Goal: Task Accomplishment & Management: Use online tool/utility

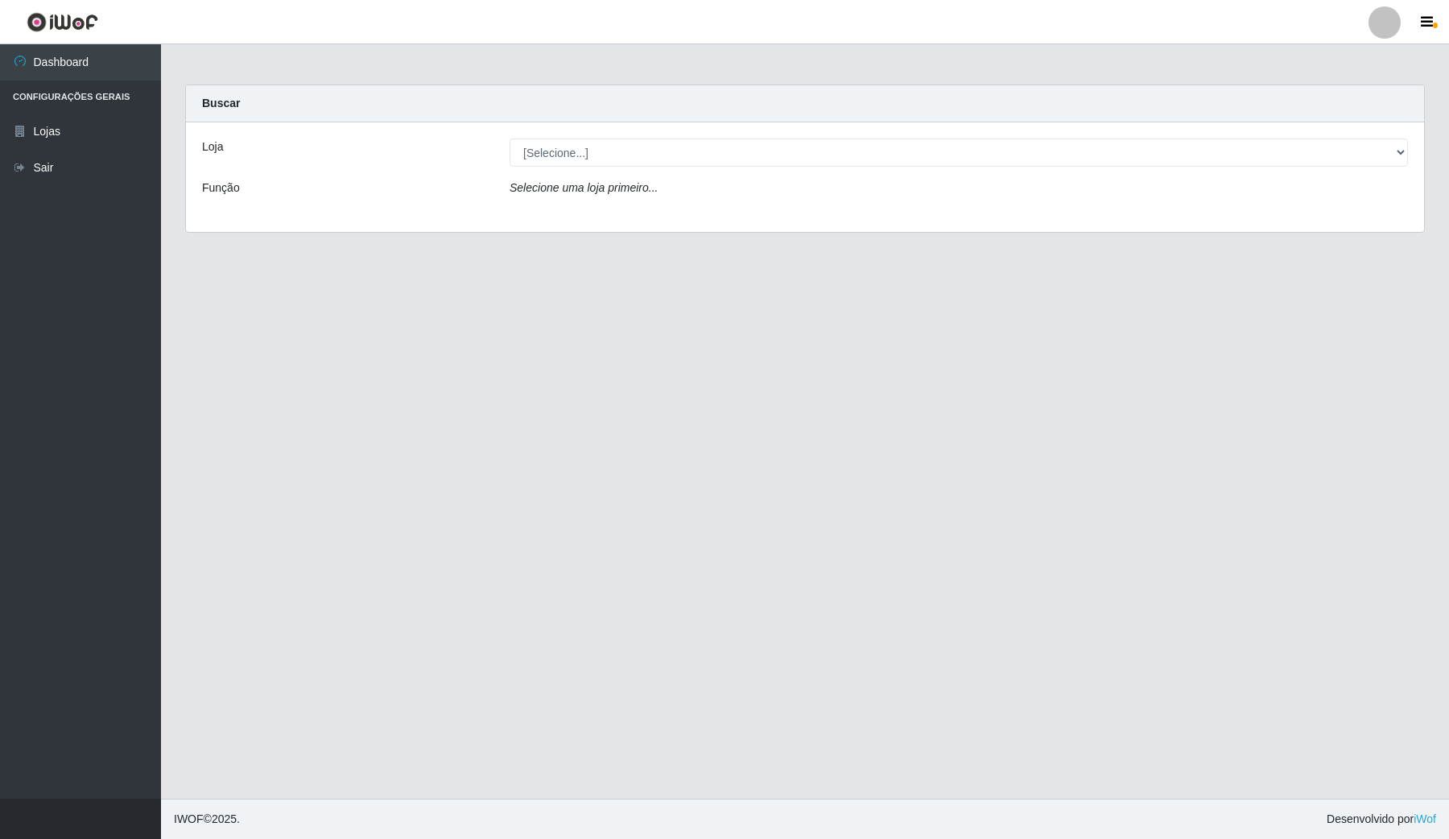
click at [1205, 134] on div "Loja [Selecione...] Rede Compras Supermercados - LOJA 4 Função Selecione uma lo…" at bounding box center [805, 176] width 1238 height 109
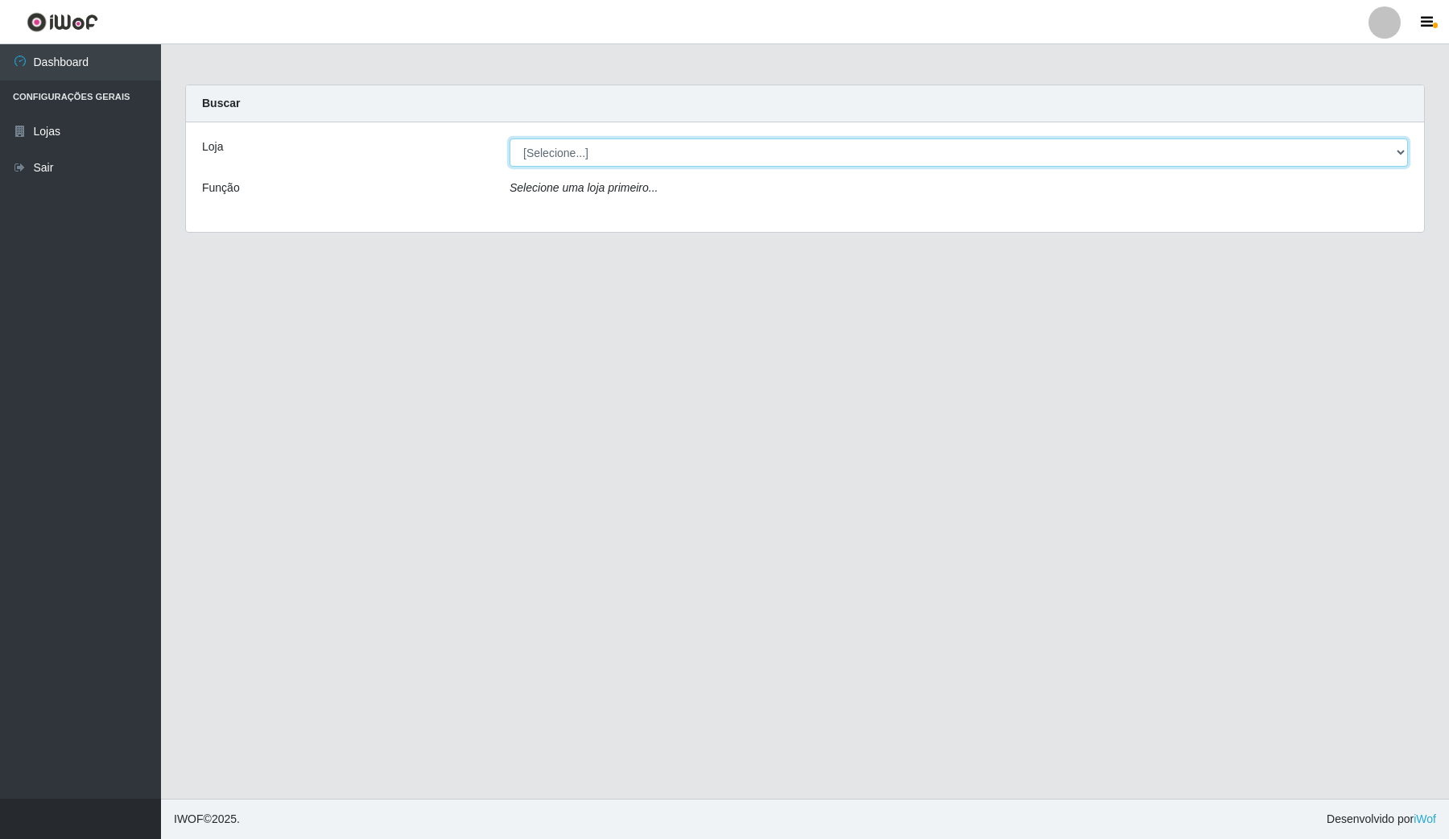
click at [1205, 145] on select "[Selecione...] Rede Compras Supermercados - LOJA 4" at bounding box center [958, 152] width 898 height 28
select select "159"
click at [509, 138] on select "[Selecione...] Rede Compras Supermercados - LOJA 4" at bounding box center [958, 152] width 898 height 28
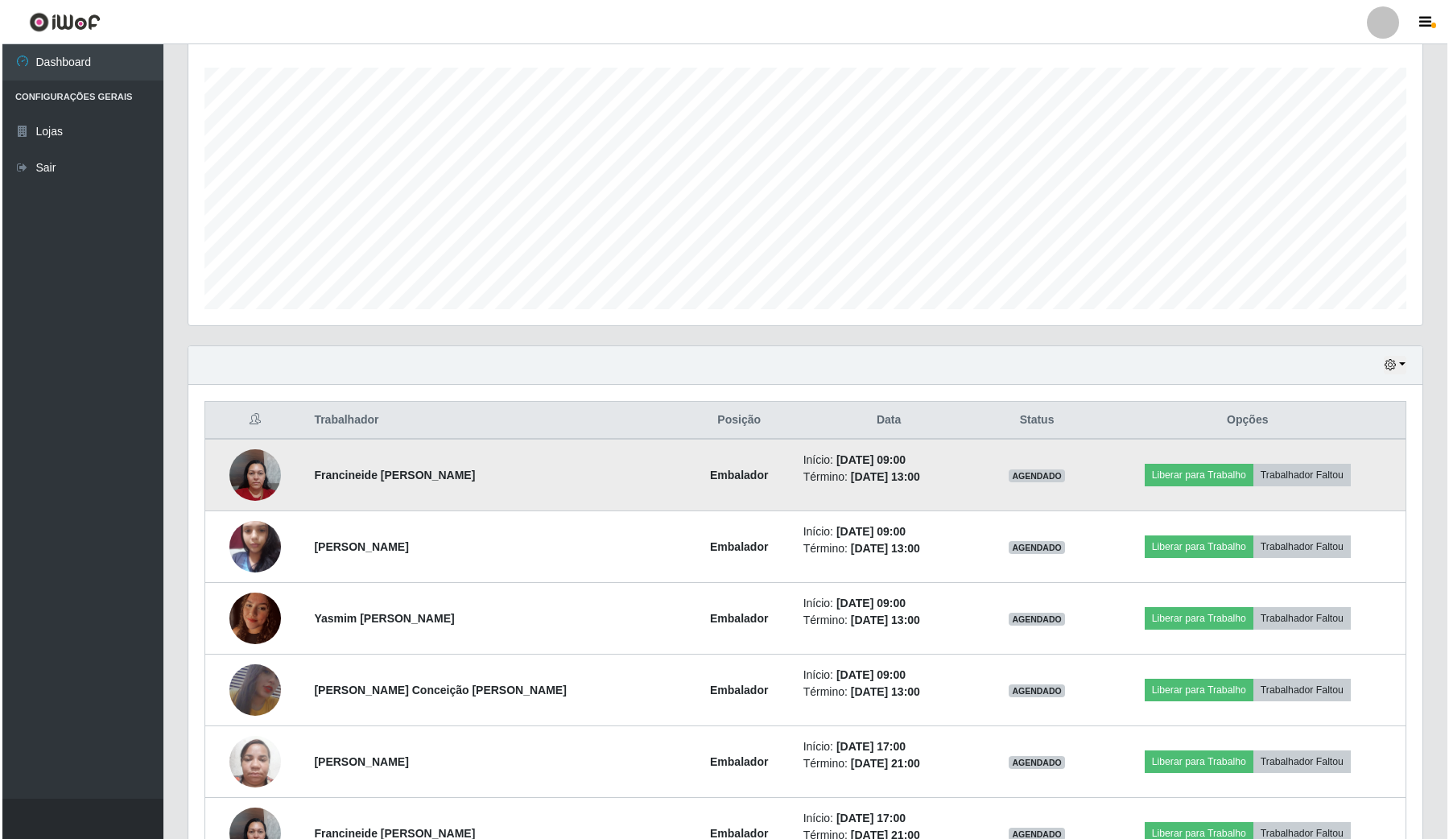
scroll to position [302, 0]
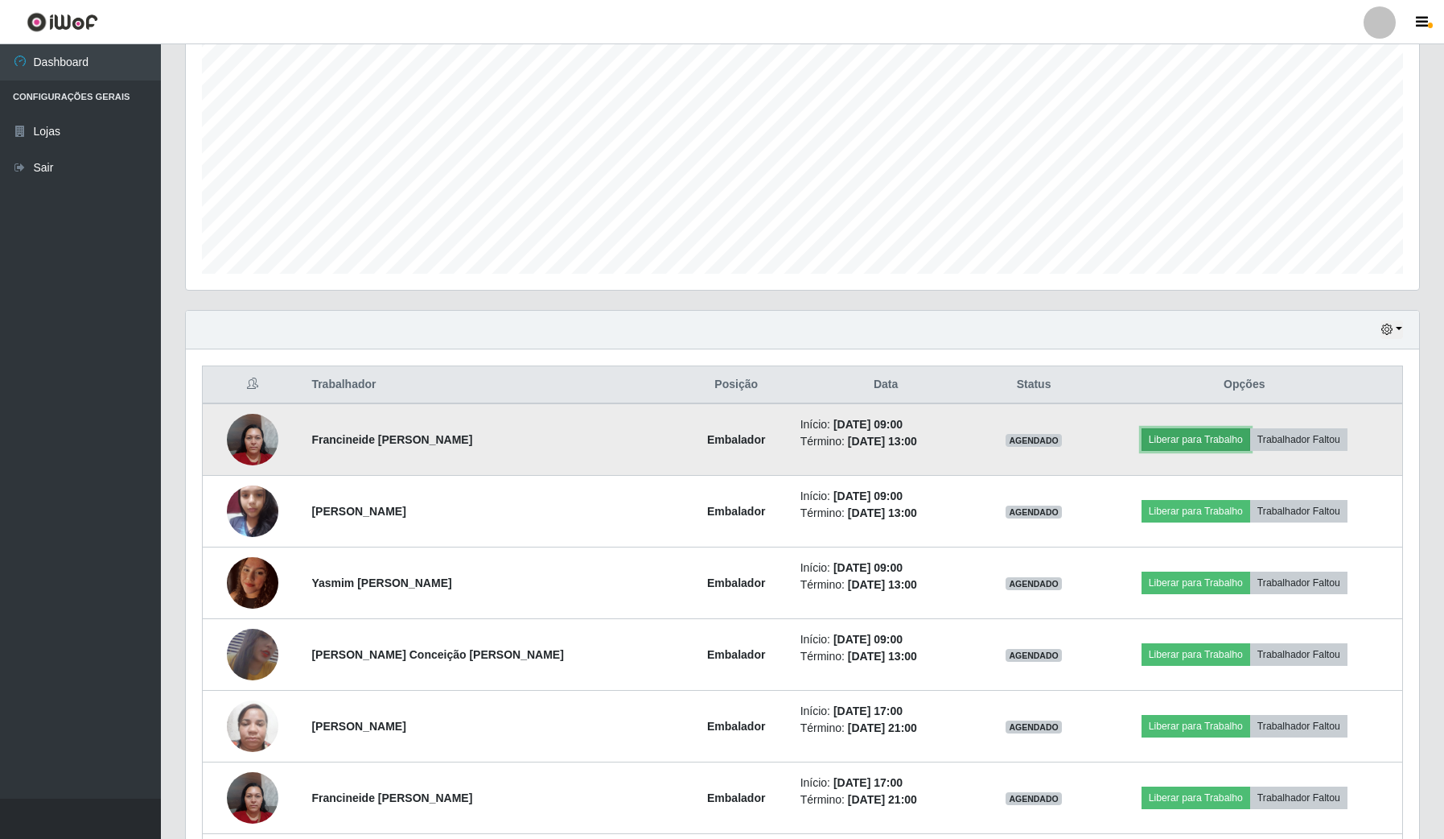
click at [1181, 433] on button "Liberar para Trabalho" at bounding box center [1196, 439] width 109 height 23
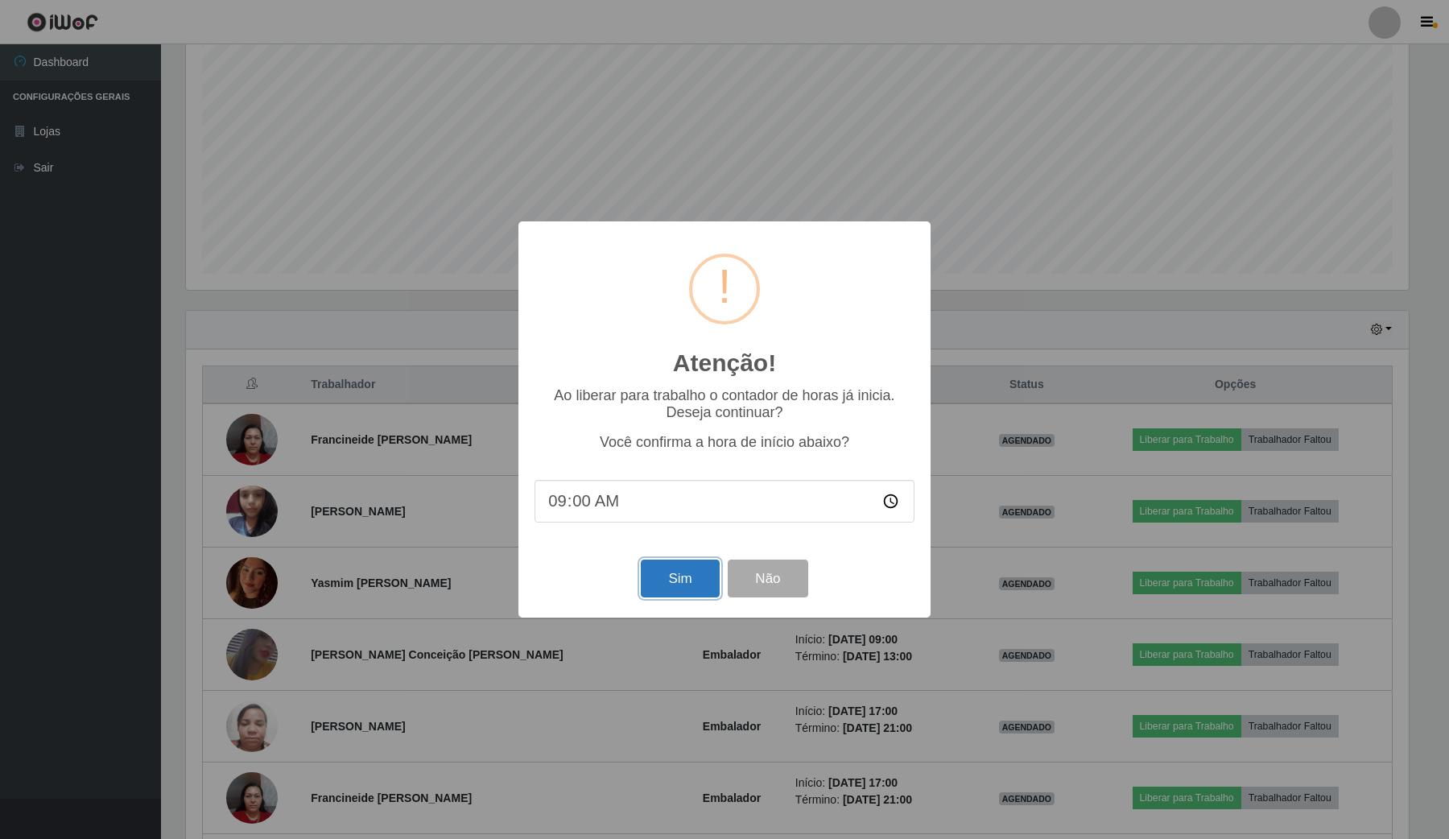
click at [648, 576] on button "Sim" at bounding box center [680, 578] width 78 height 38
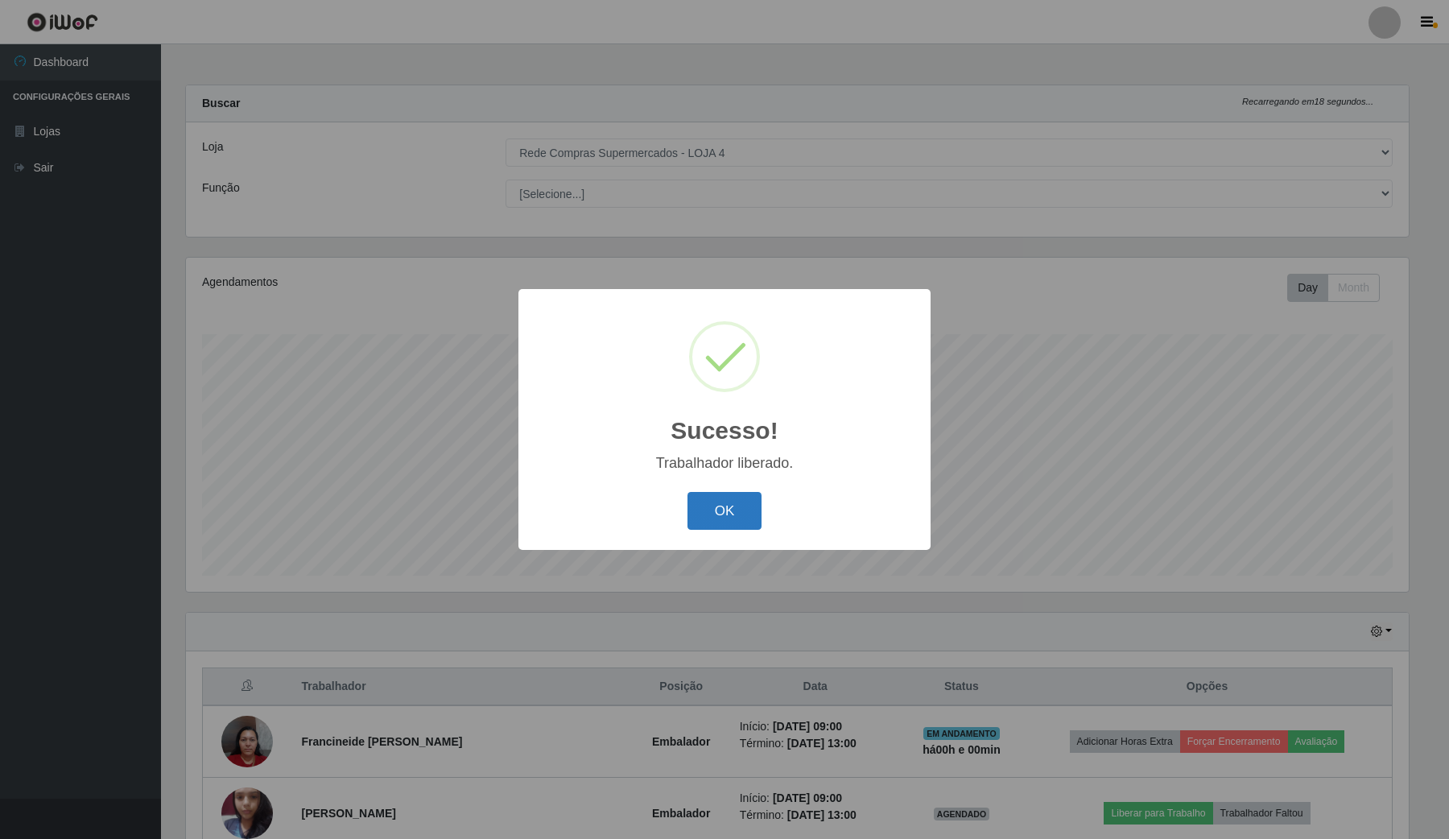
click at [696, 521] on button "OK" at bounding box center [724, 511] width 75 height 38
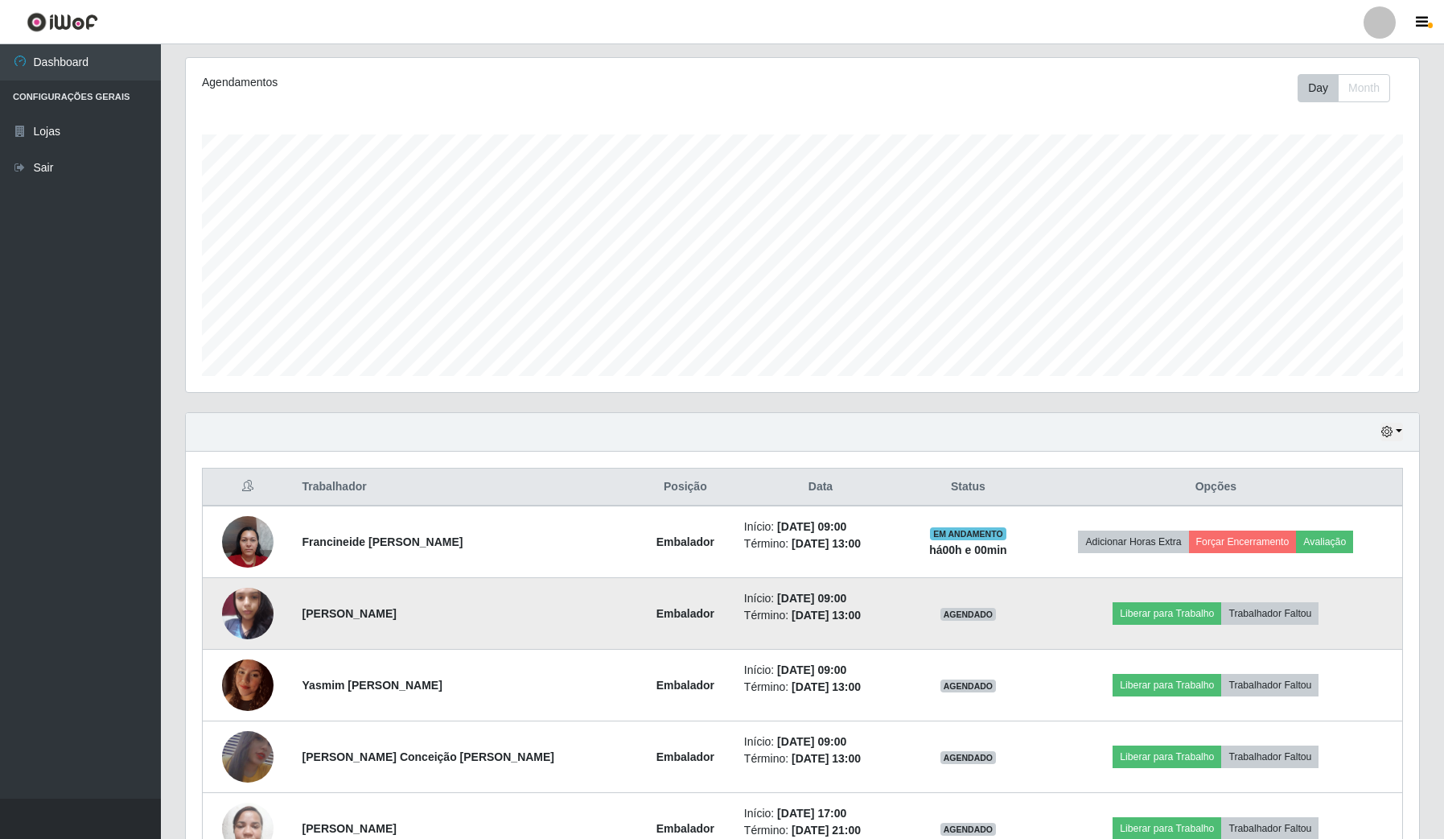
scroll to position [201, 0]
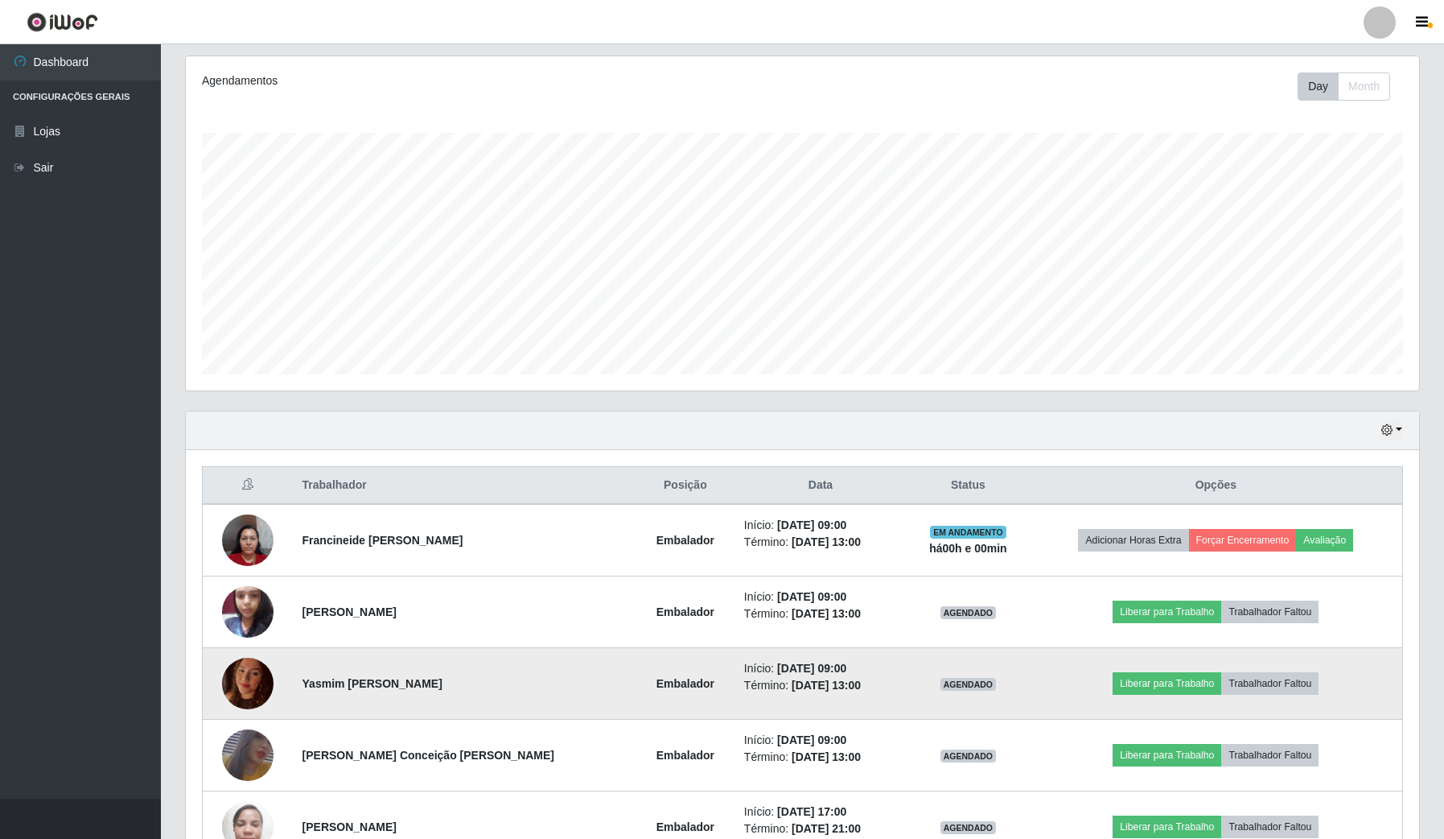
click at [239, 678] on img at bounding box center [248, 683] width 52 height 68
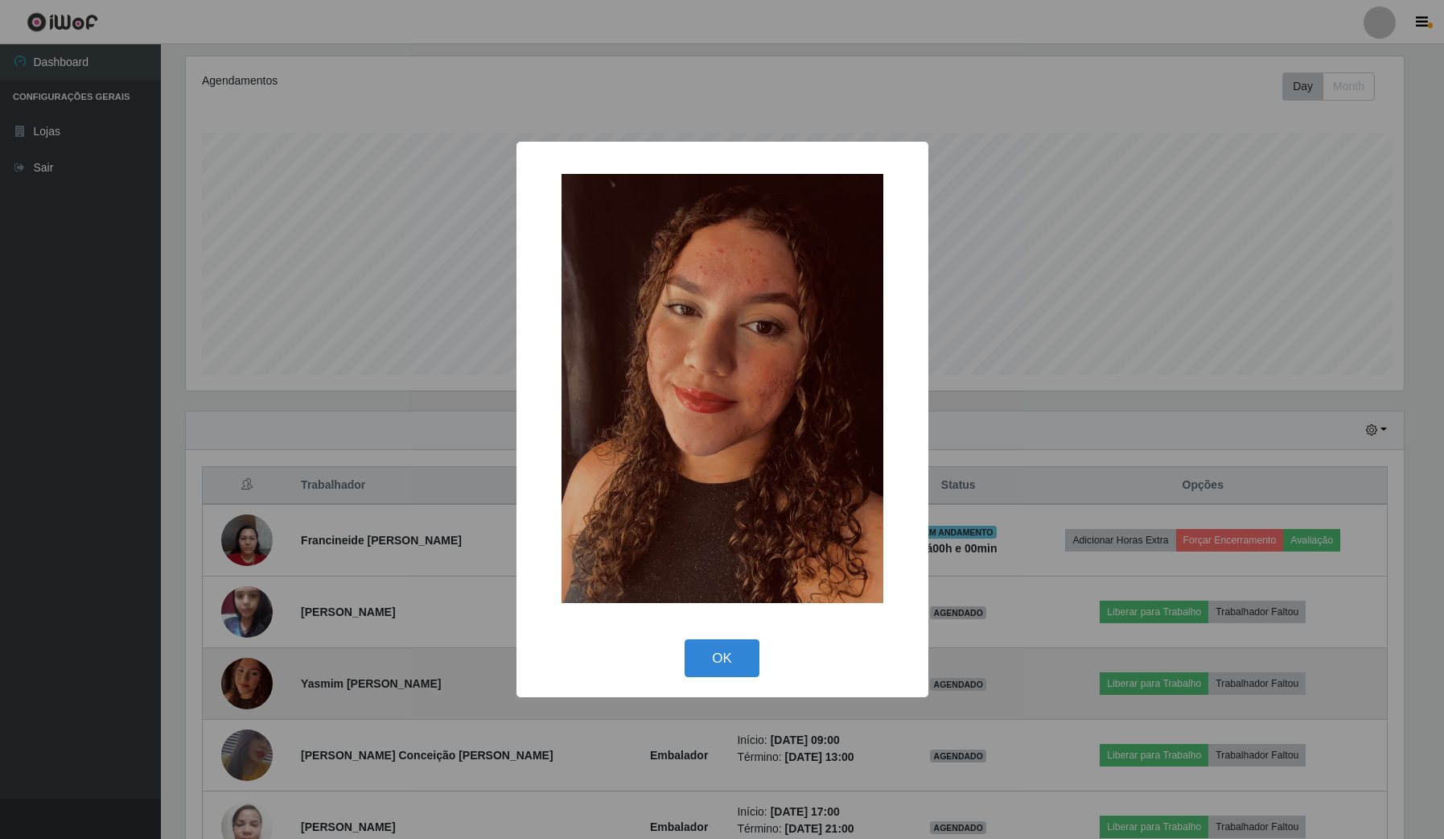
scroll to position [335, 1222]
click at [239, 678] on div "× OK Cancel" at bounding box center [724, 419] width 1449 height 839
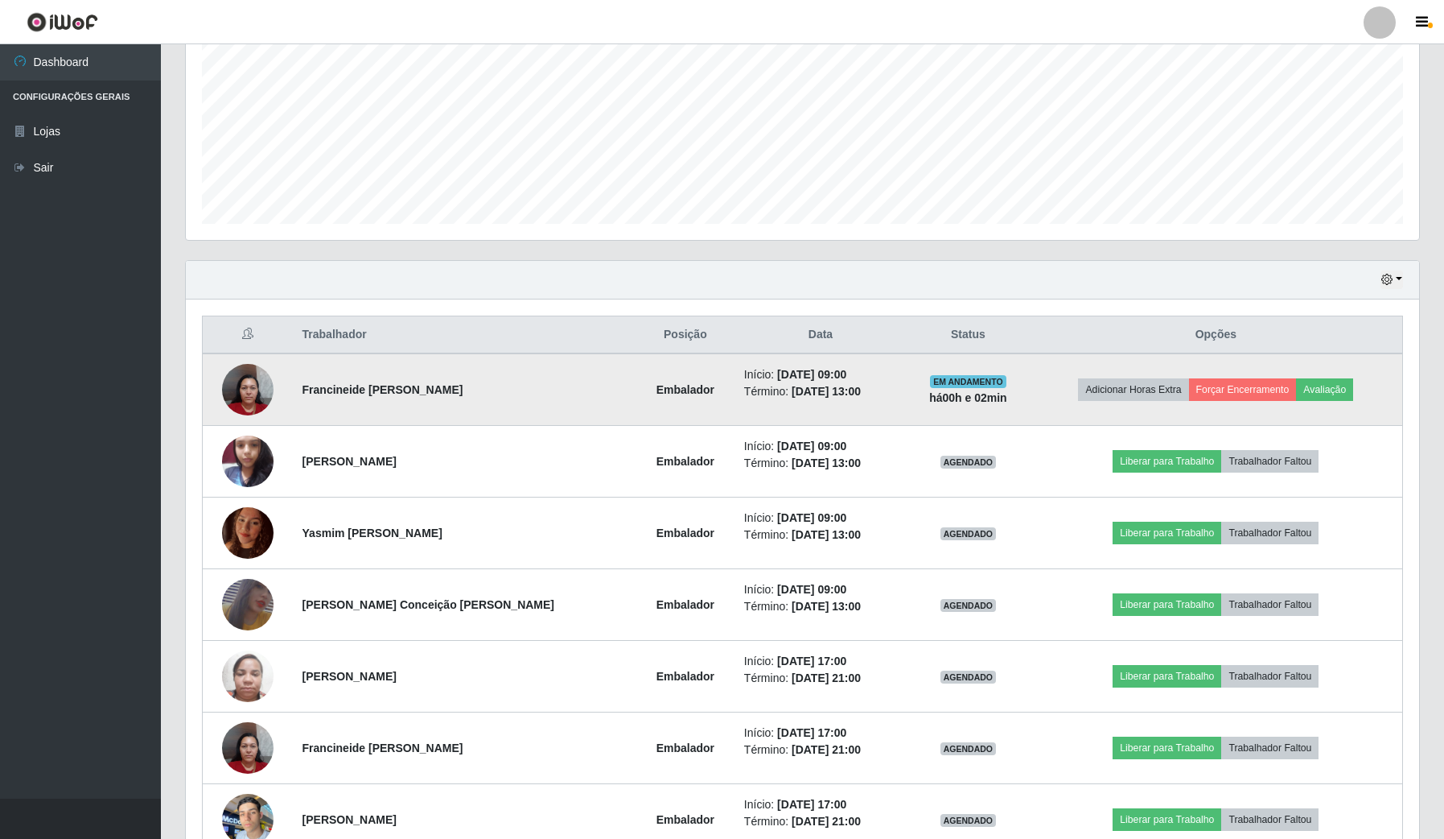
scroll to position [402, 0]
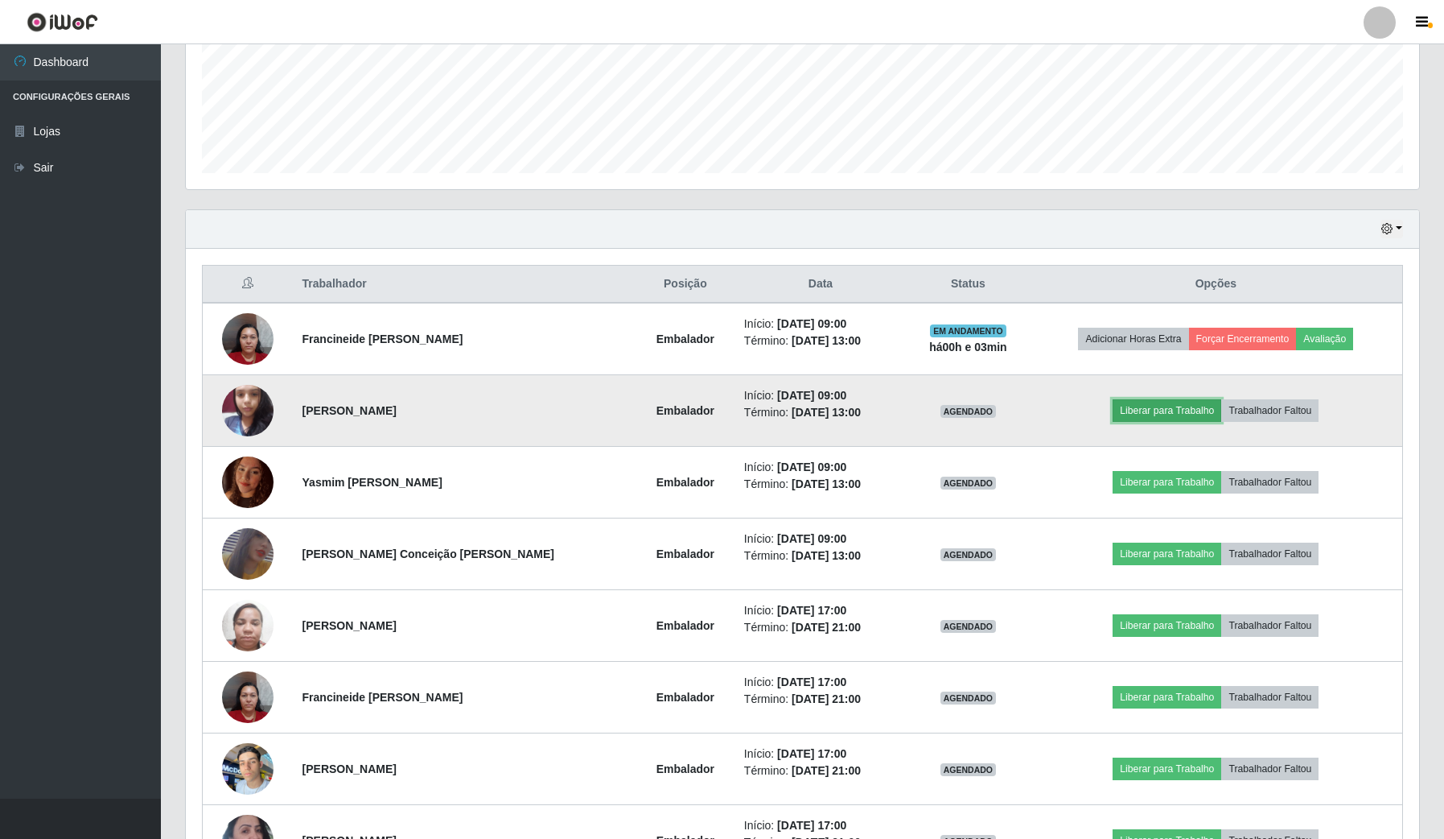
click at [1119, 409] on button "Liberar para Trabalho" at bounding box center [1167, 410] width 109 height 23
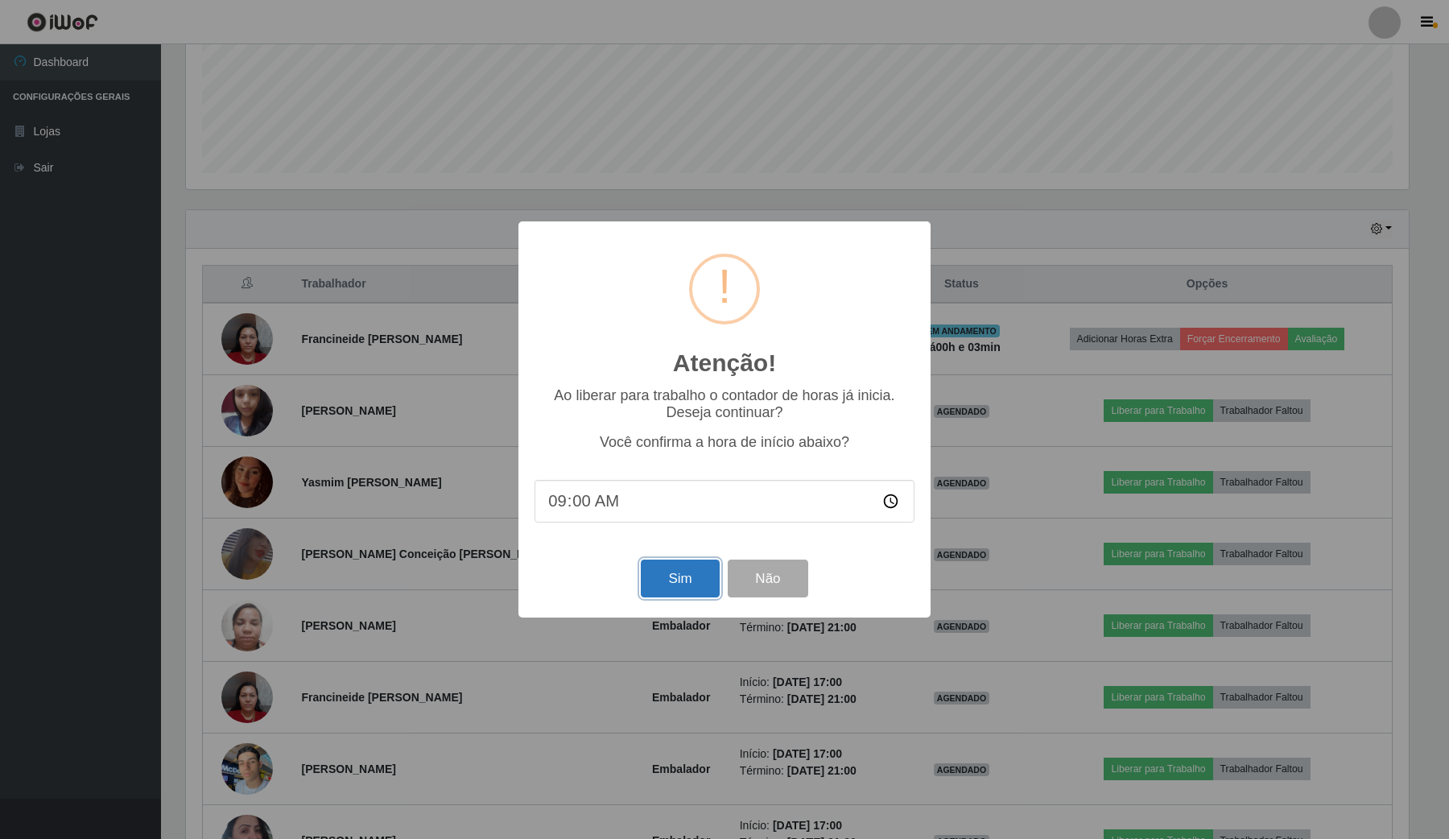
click at [697, 566] on button "Sim" at bounding box center [680, 578] width 78 height 38
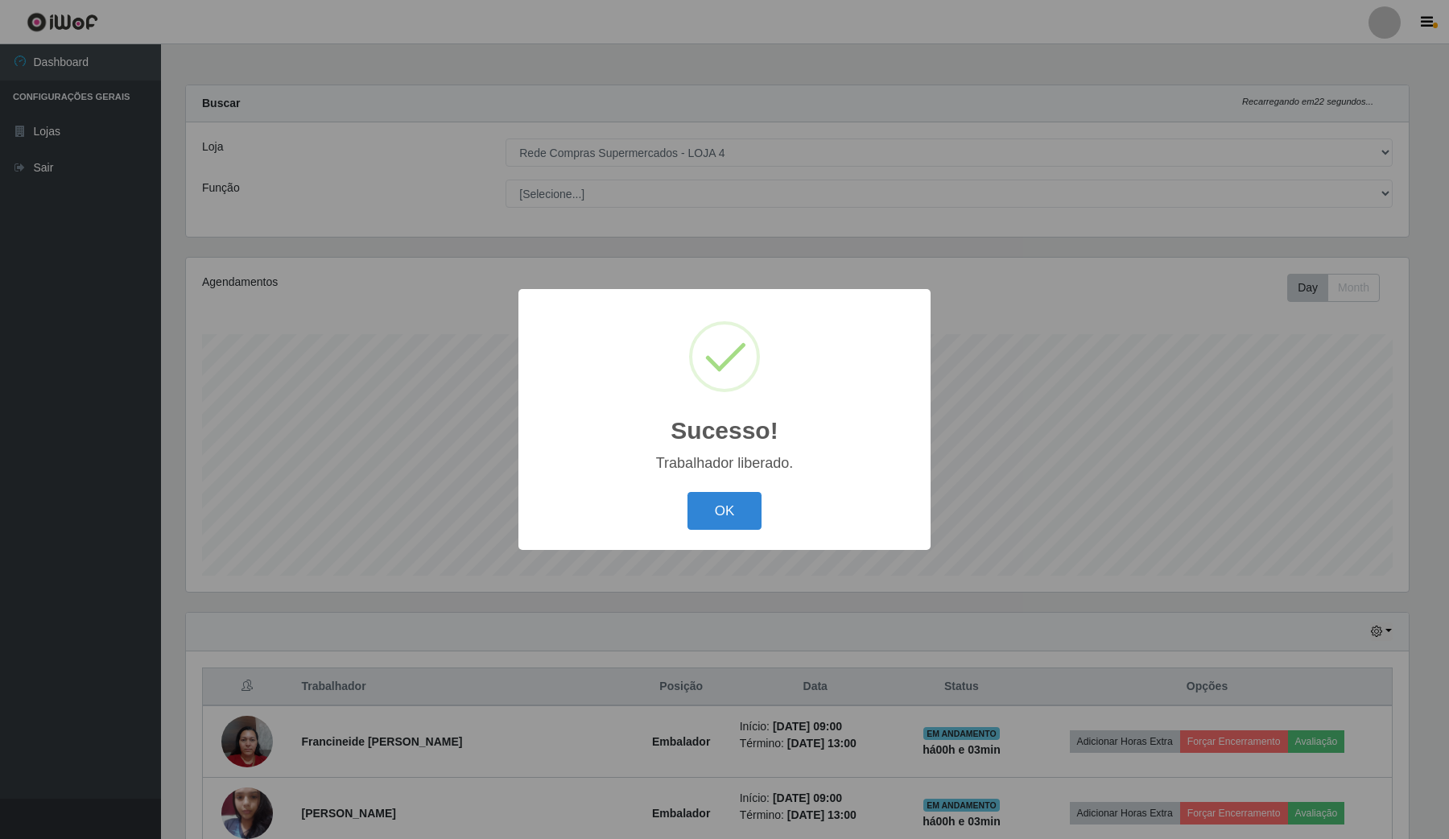
drag, startPoint x: 764, startPoint y: 513, endPoint x: 701, endPoint y: 520, distance: 64.0
click at [764, 513] on div "OK Cancel" at bounding box center [724, 511] width 380 height 46
click at [701, 520] on button "OK" at bounding box center [724, 511] width 75 height 38
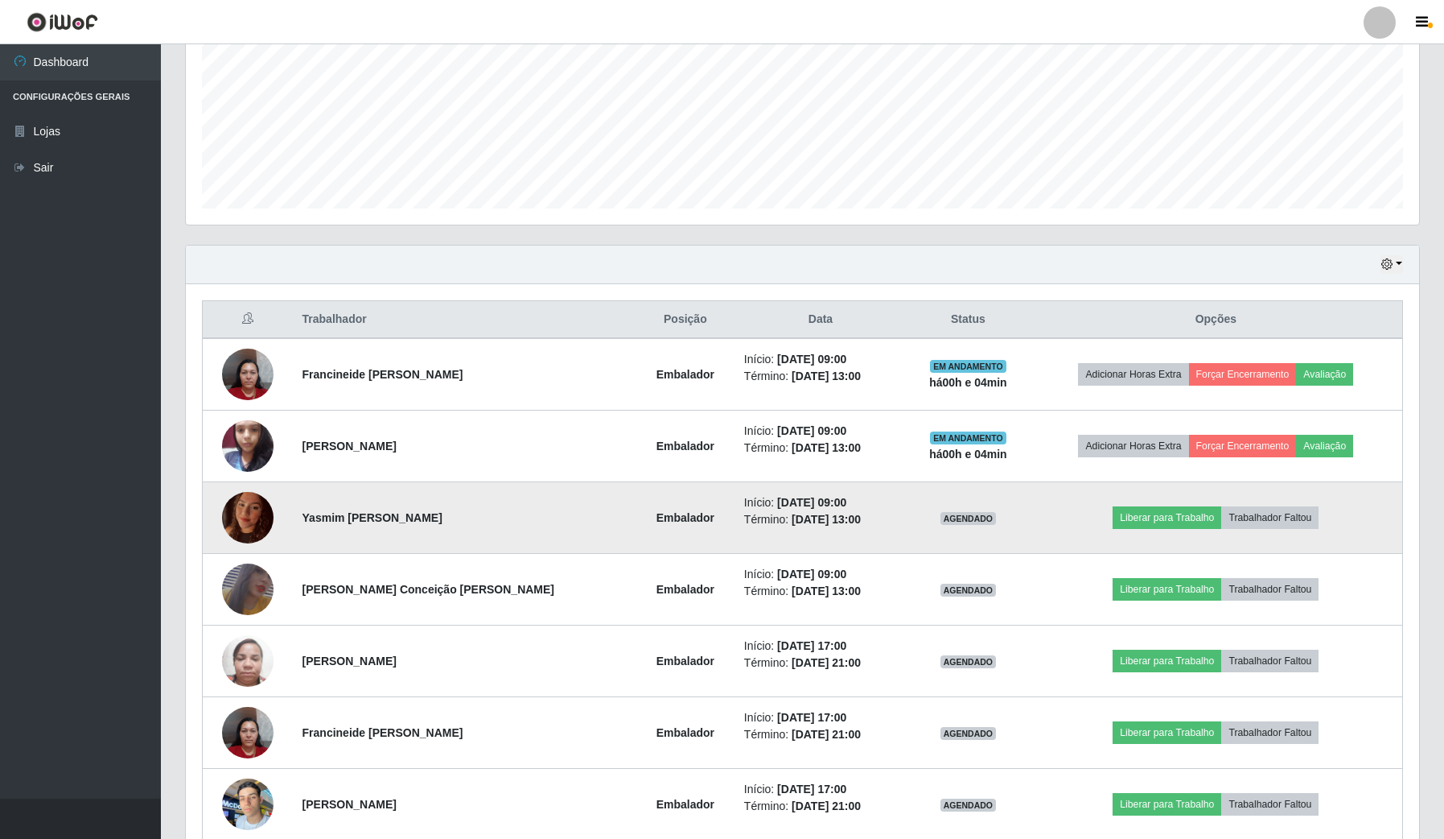
scroll to position [402, 0]
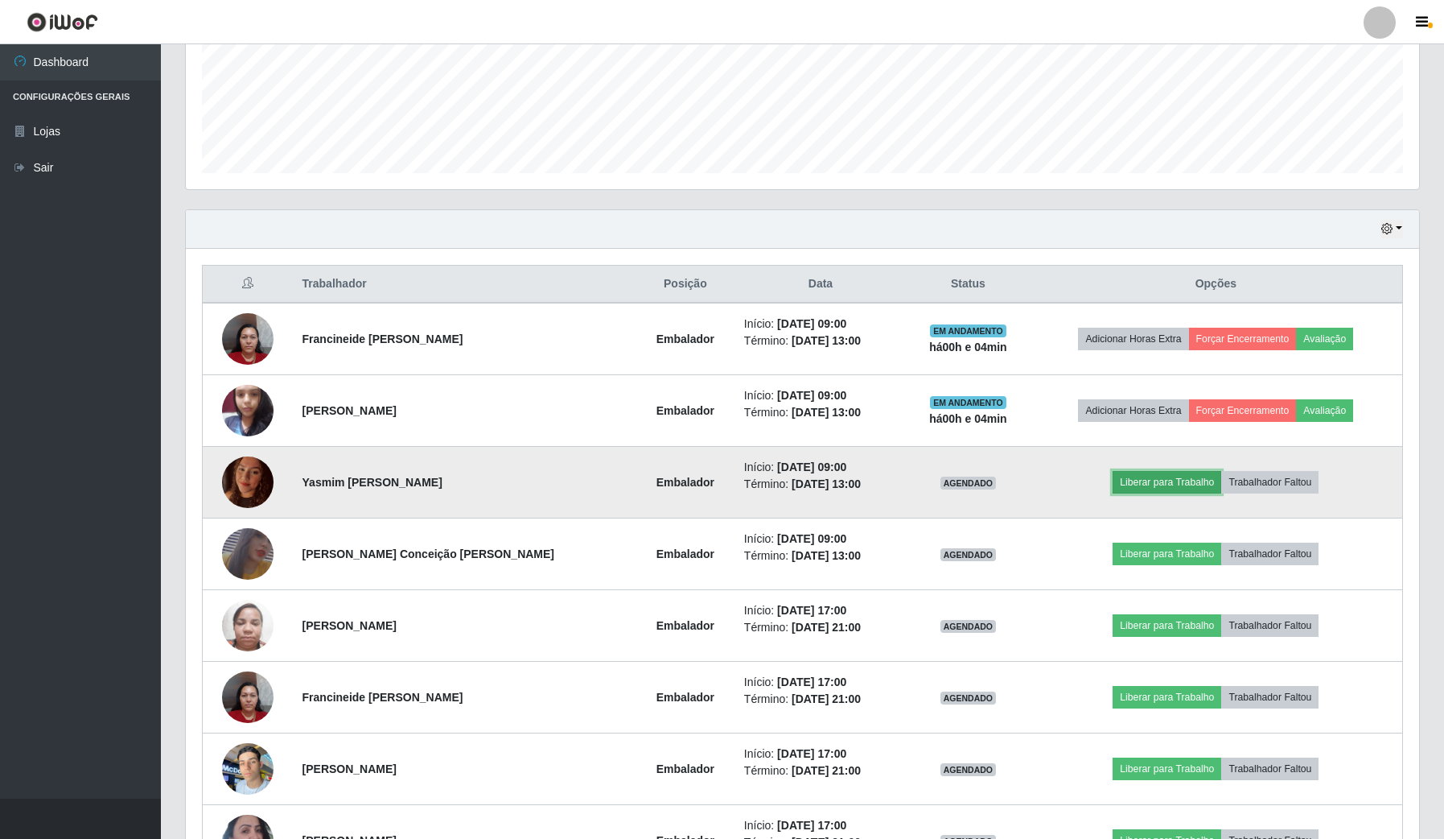
click at [1152, 493] on button "Liberar para Trabalho" at bounding box center [1167, 482] width 109 height 23
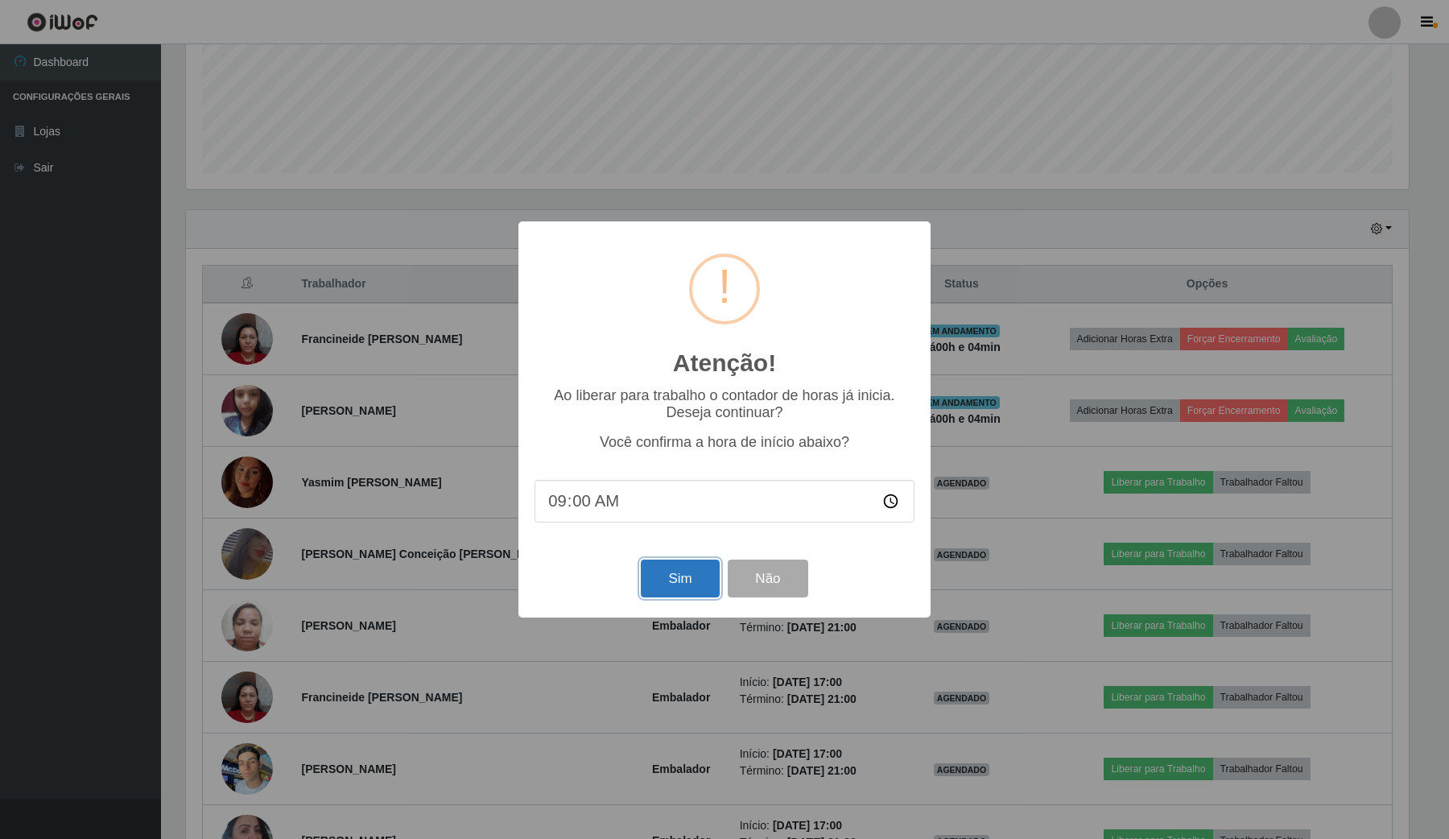
click at [694, 579] on button "Sim" at bounding box center [680, 578] width 78 height 38
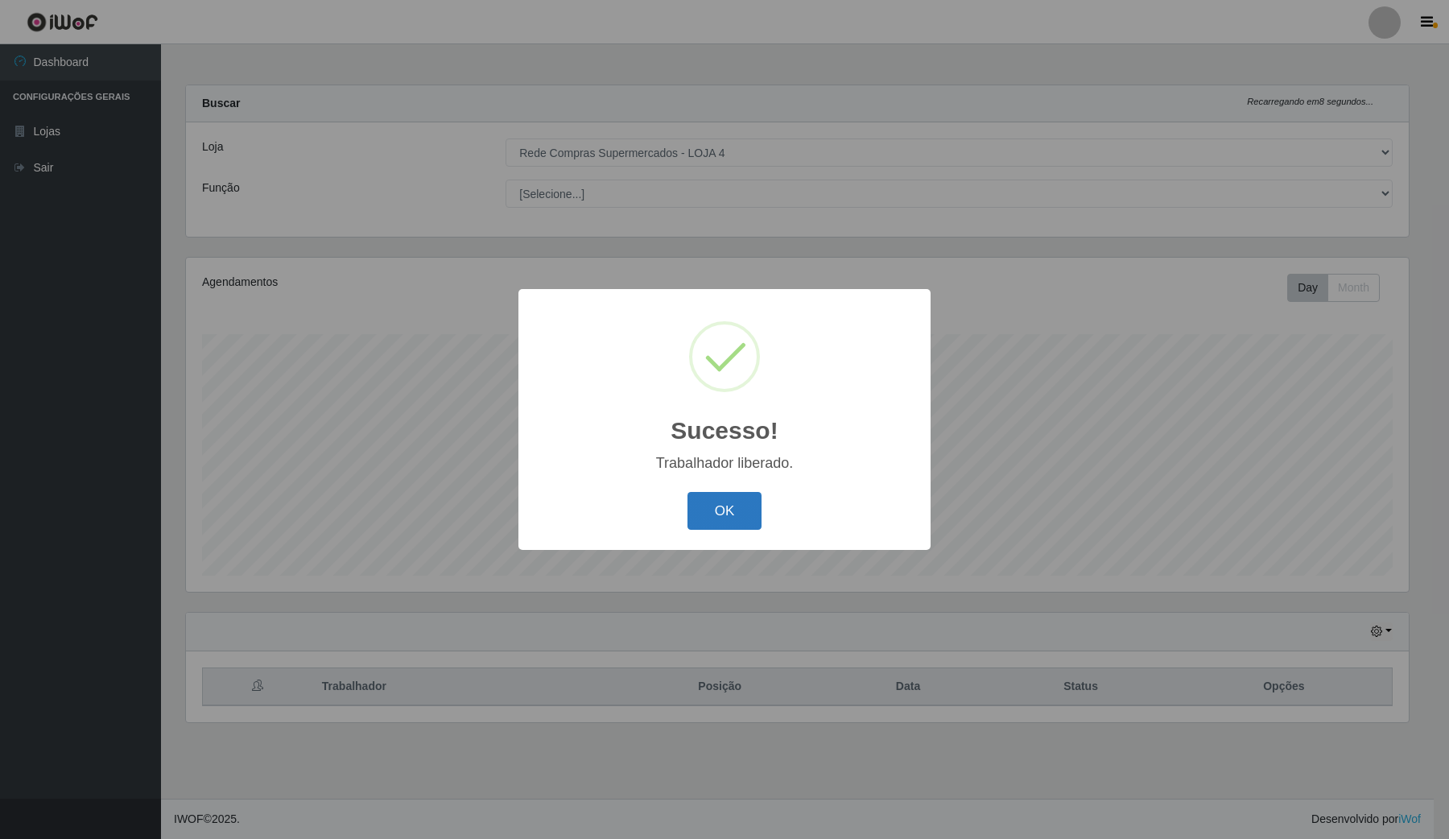
click at [730, 521] on button "OK" at bounding box center [724, 511] width 75 height 38
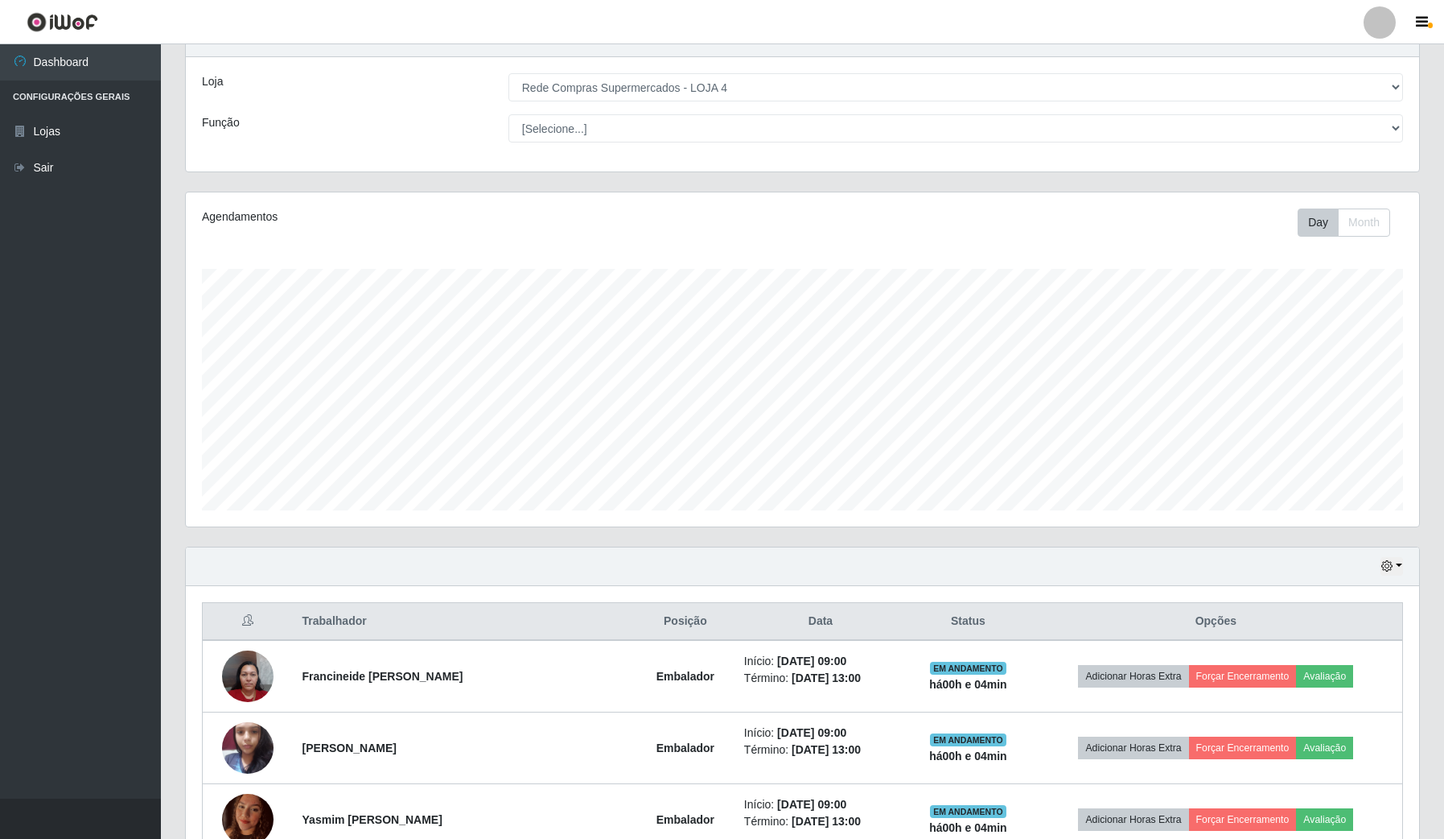
scroll to position [201, 0]
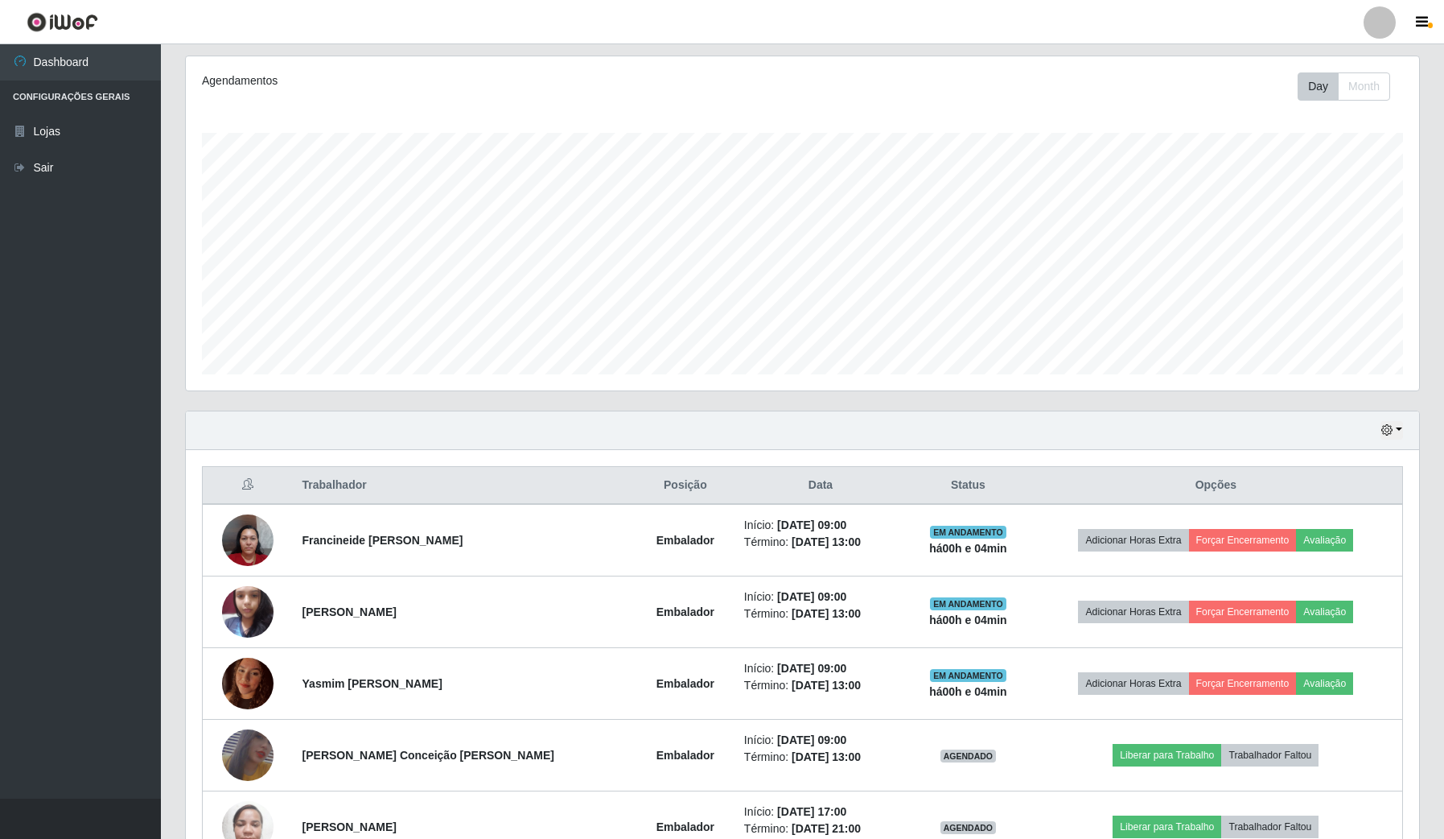
click at [859, 484] on th "Data" at bounding box center [821, 486] width 172 height 38
click at [986, 464] on div "Trabalhador Posição Data Status Opções Francineide Pires de Oliveira Embalador …" at bounding box center [803, 772] width 1234 height 644
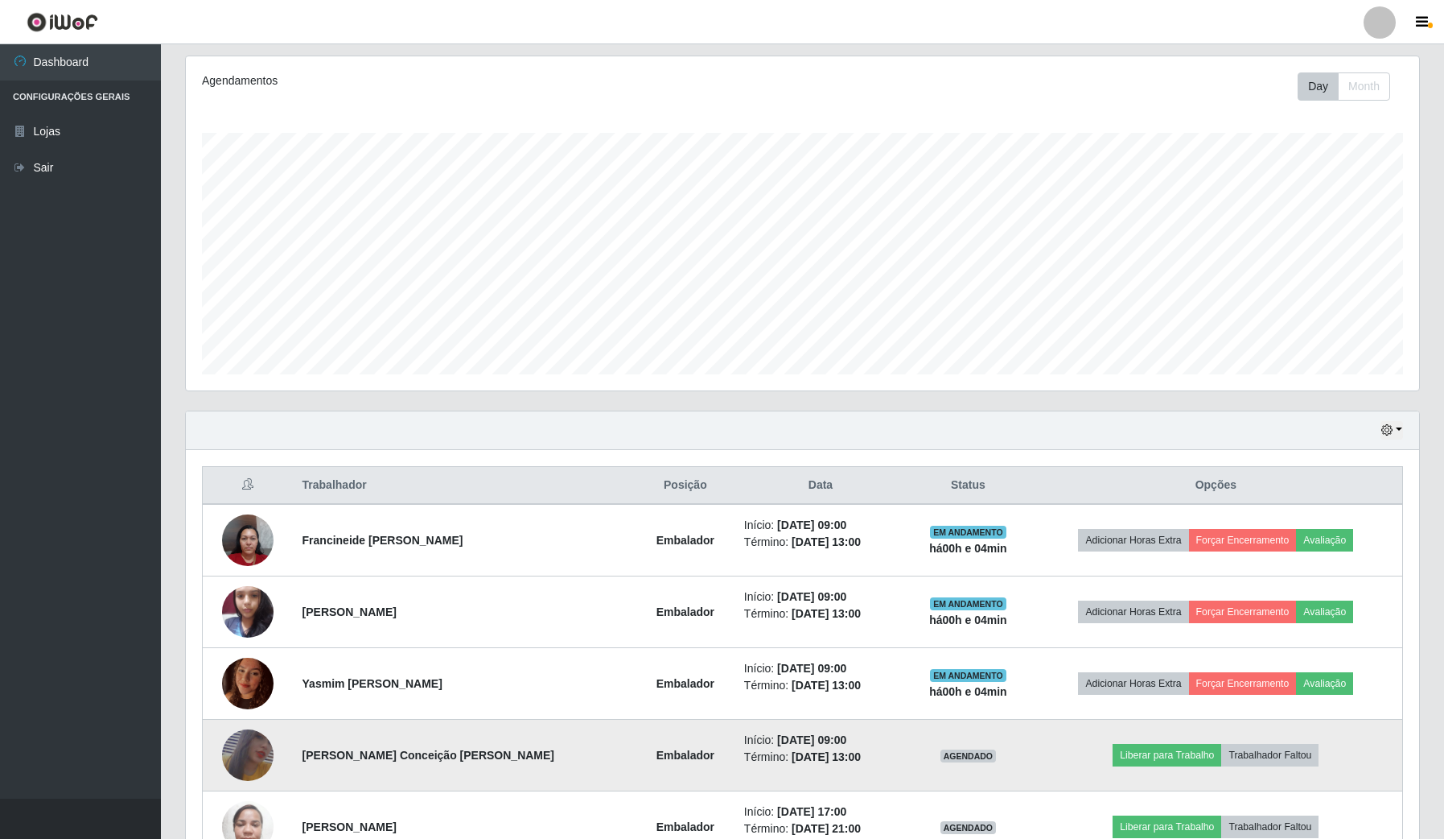
click at [245, 749] on img at bounding box center [248, 755] width 52 height 75
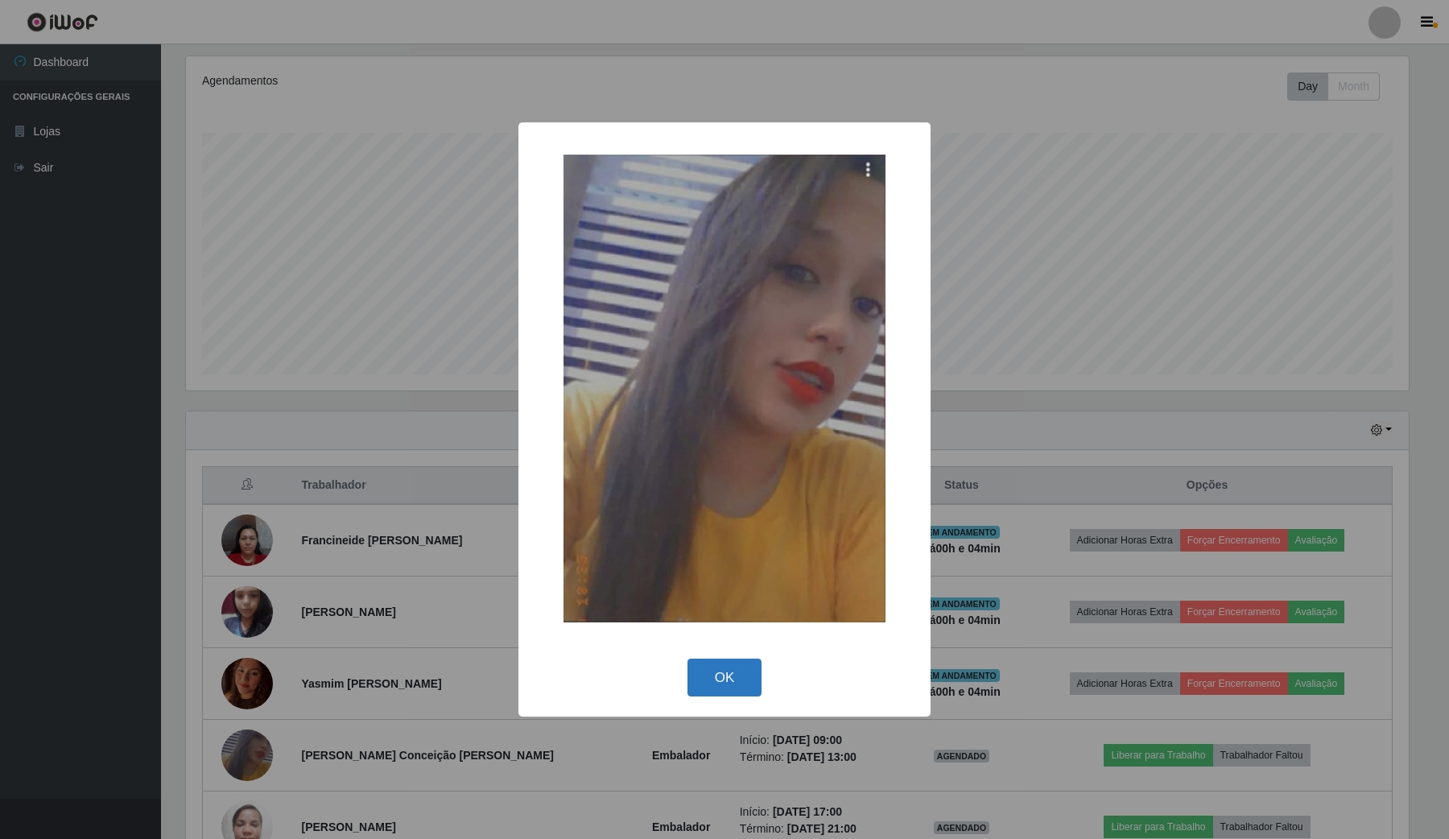
click at [706, 674] on button "OK" at bounding box center [724, 677] width 75 height 38
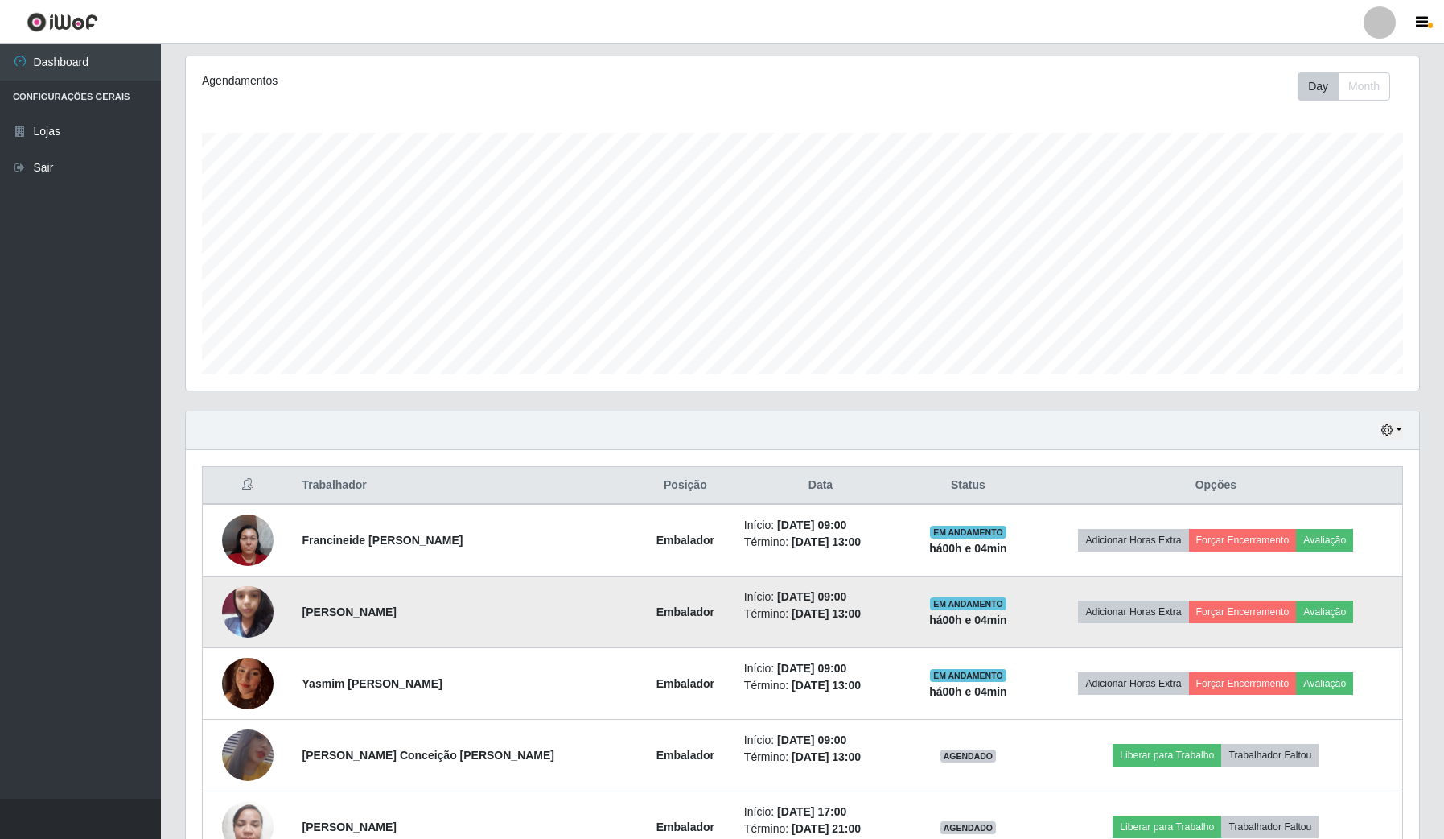
scroll to position [302, 0]
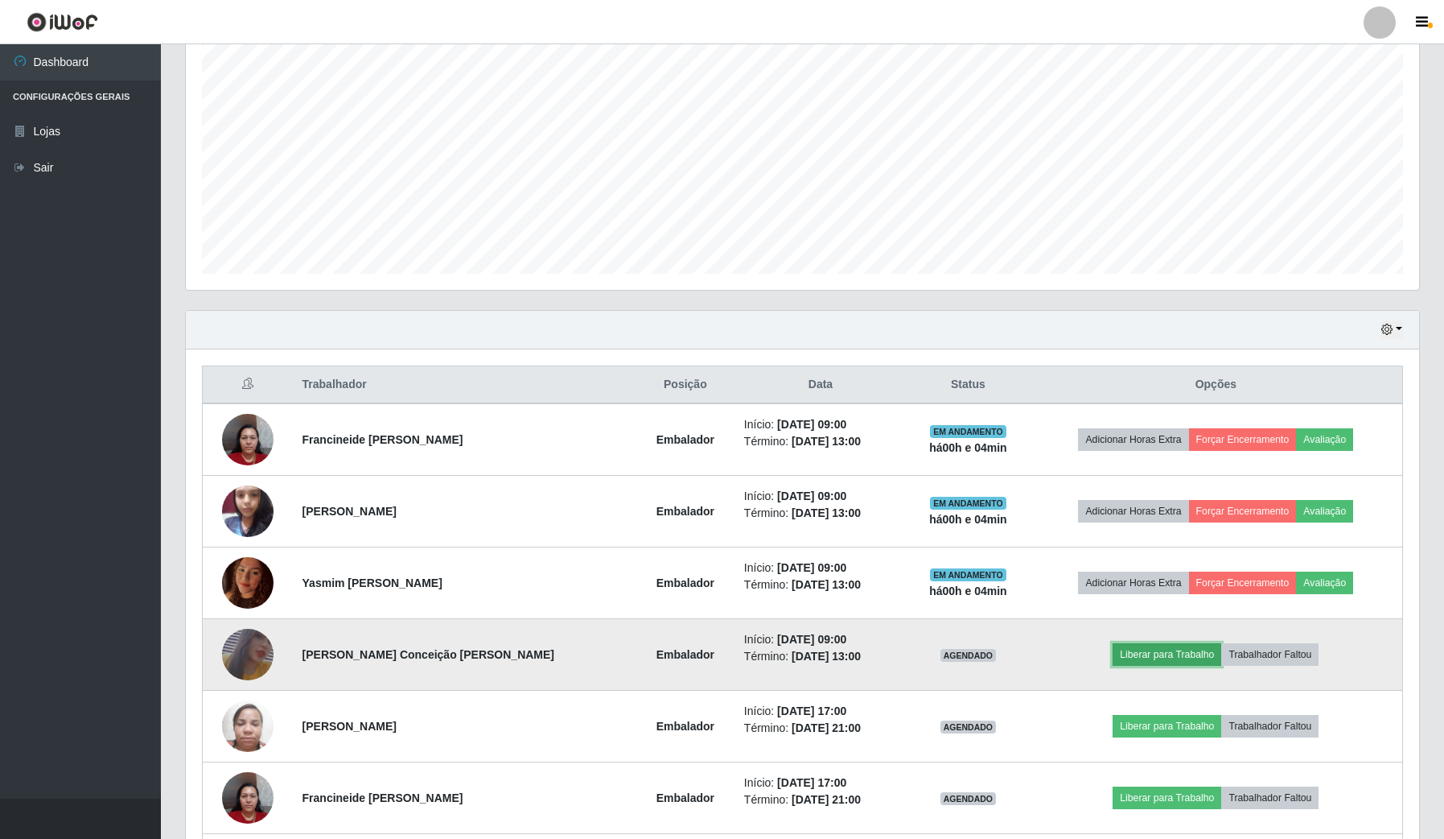
click at [1187, 646] on button "Liberar para Trabalho" at bounding box center [1167, 654] width 109 height 23
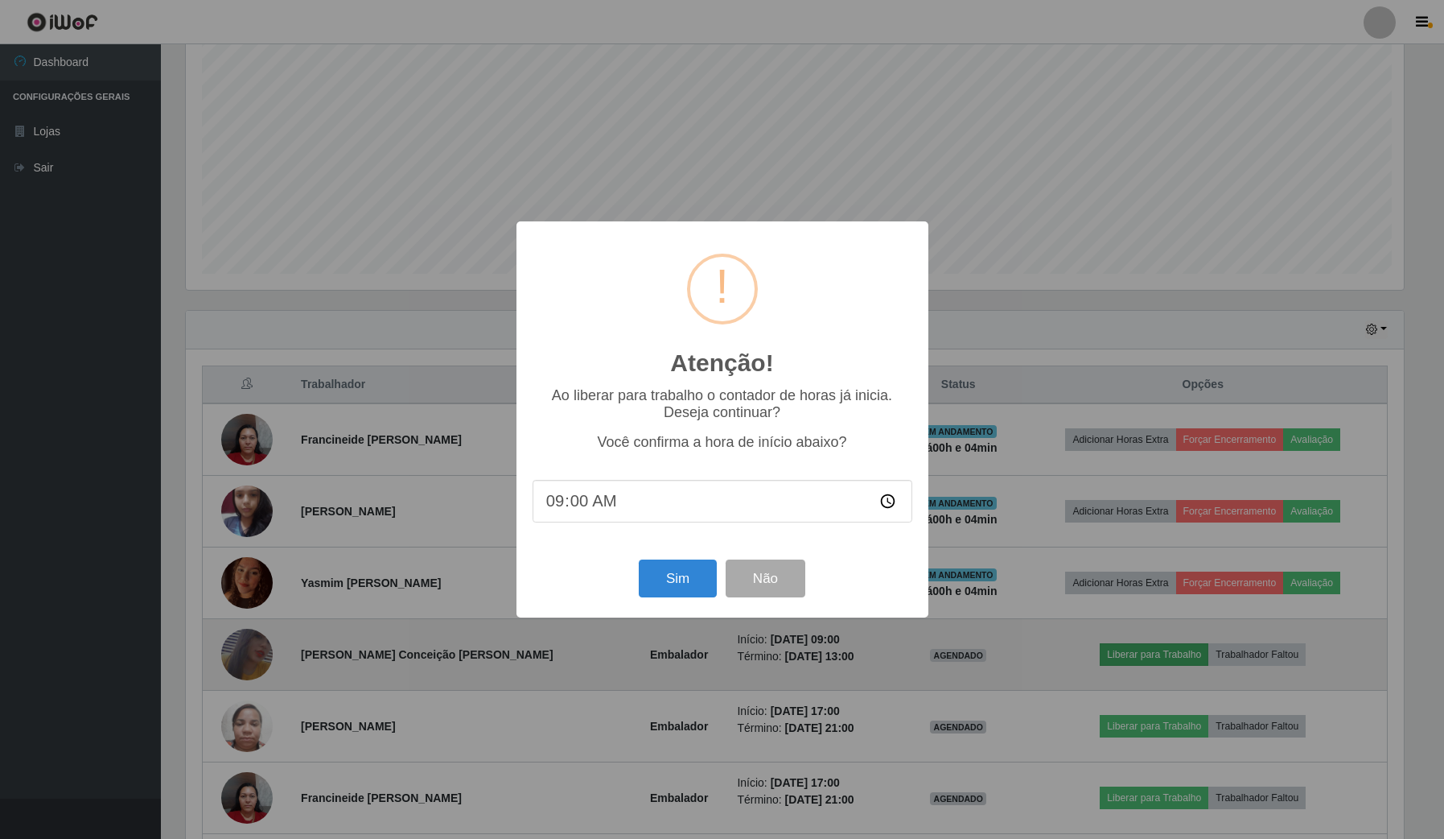
scroll to position [335, 1222]
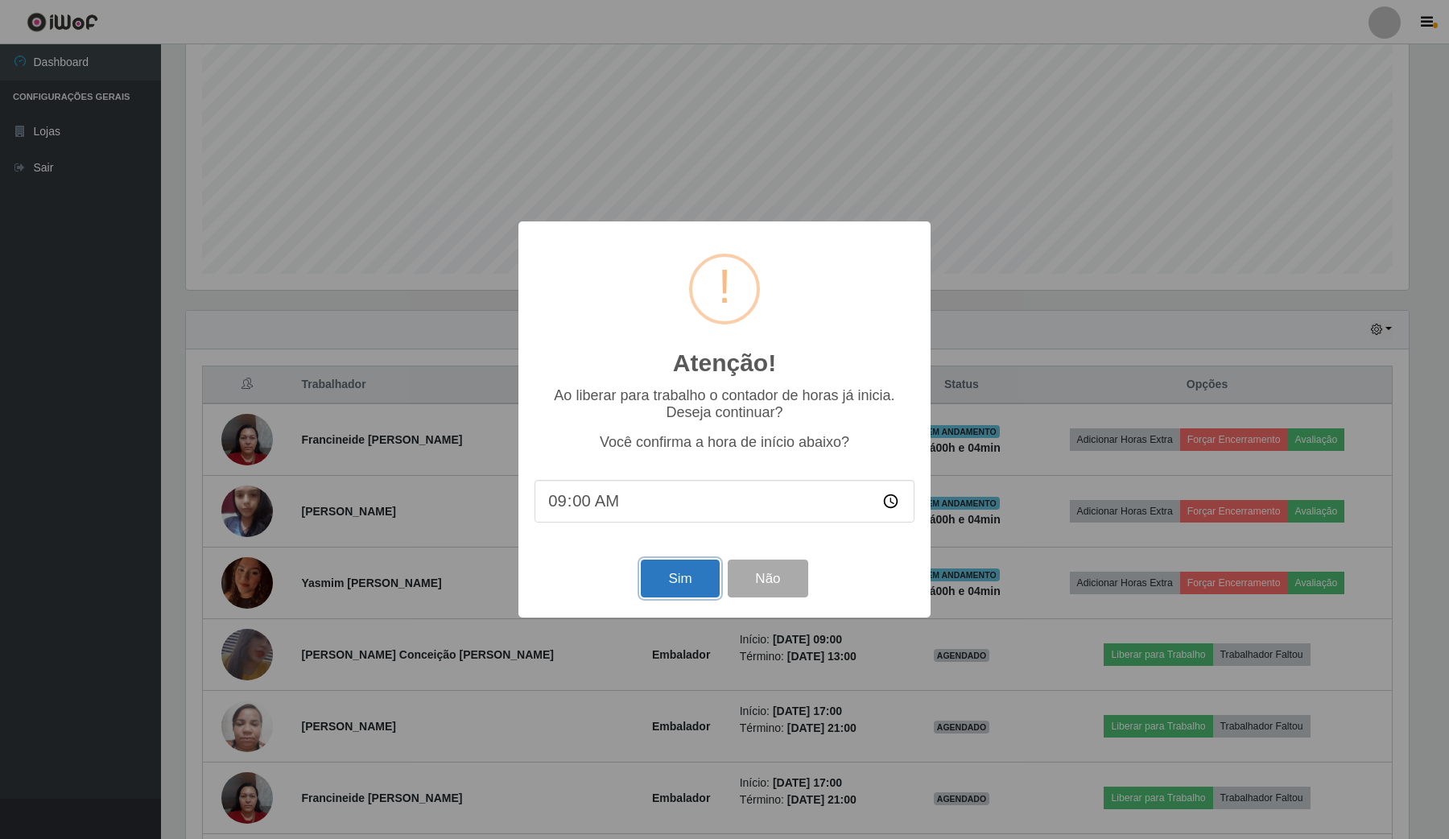
click at [696, 572] on button "Sim" at bounding box center [680, 578] width 78 height 38
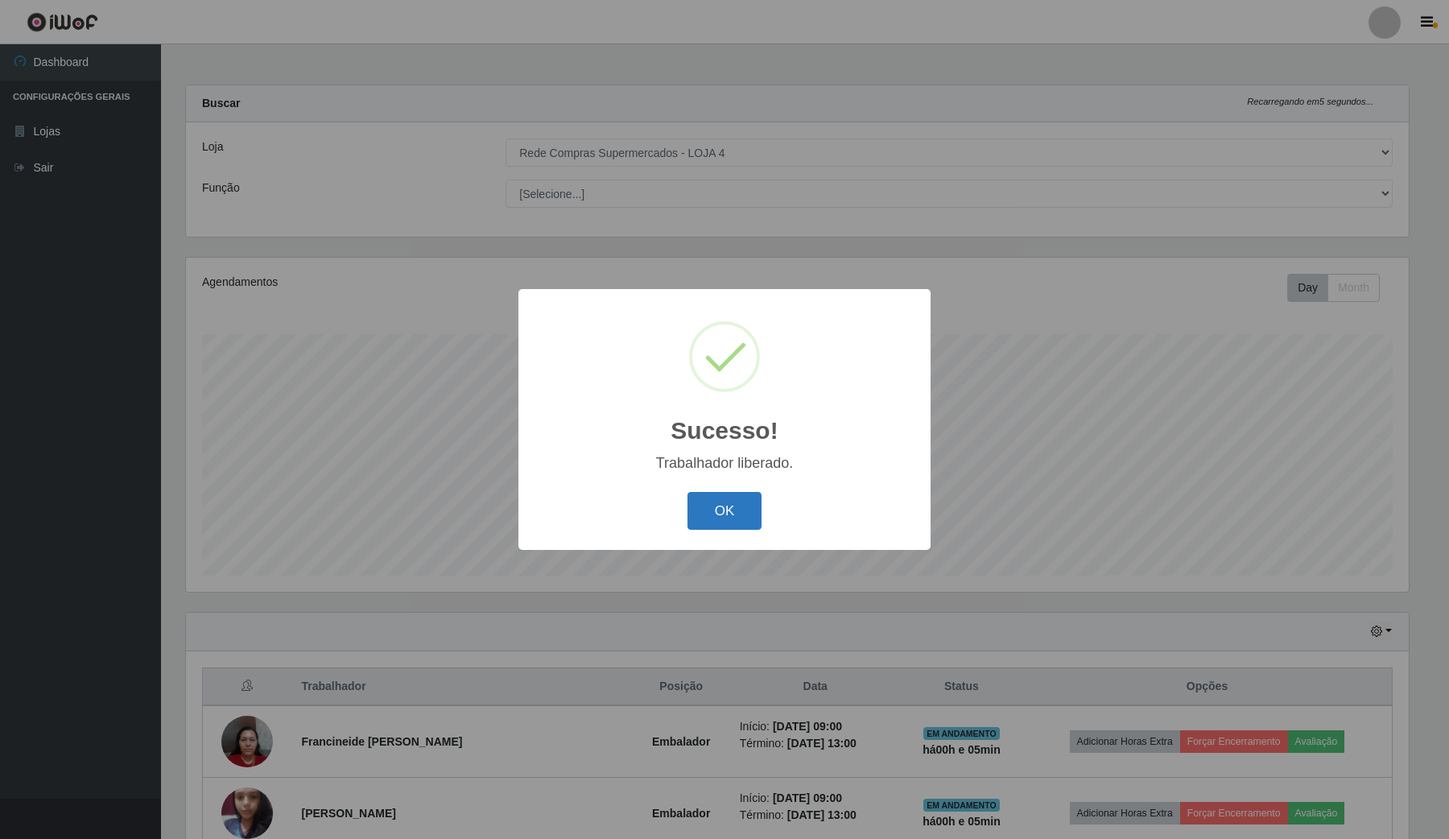
click at [733, 499] on button "OK" at bounding box center [724, 511] width 75 height 38
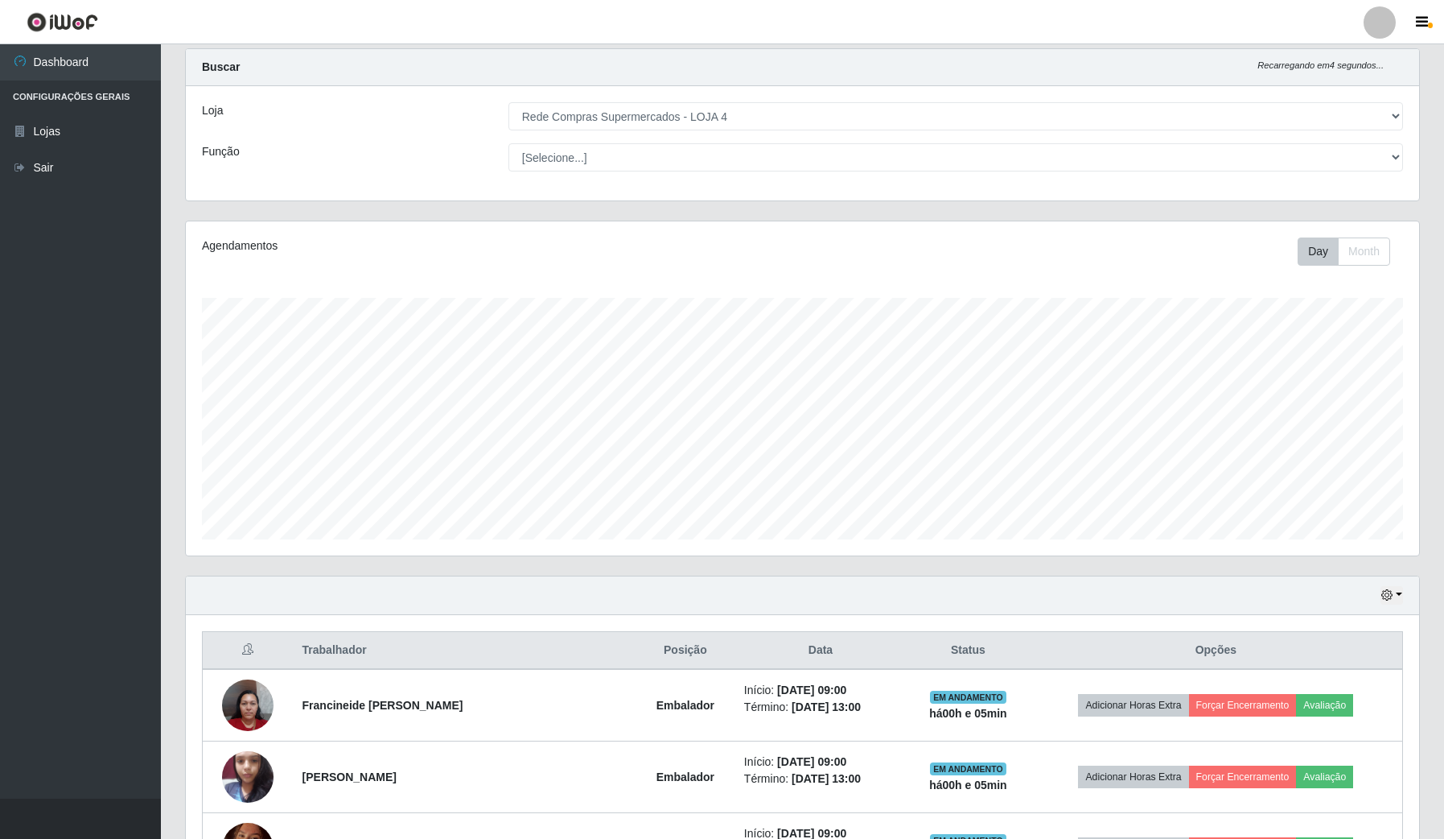
scroll to position [101, 0]
